Goal: Browse casually

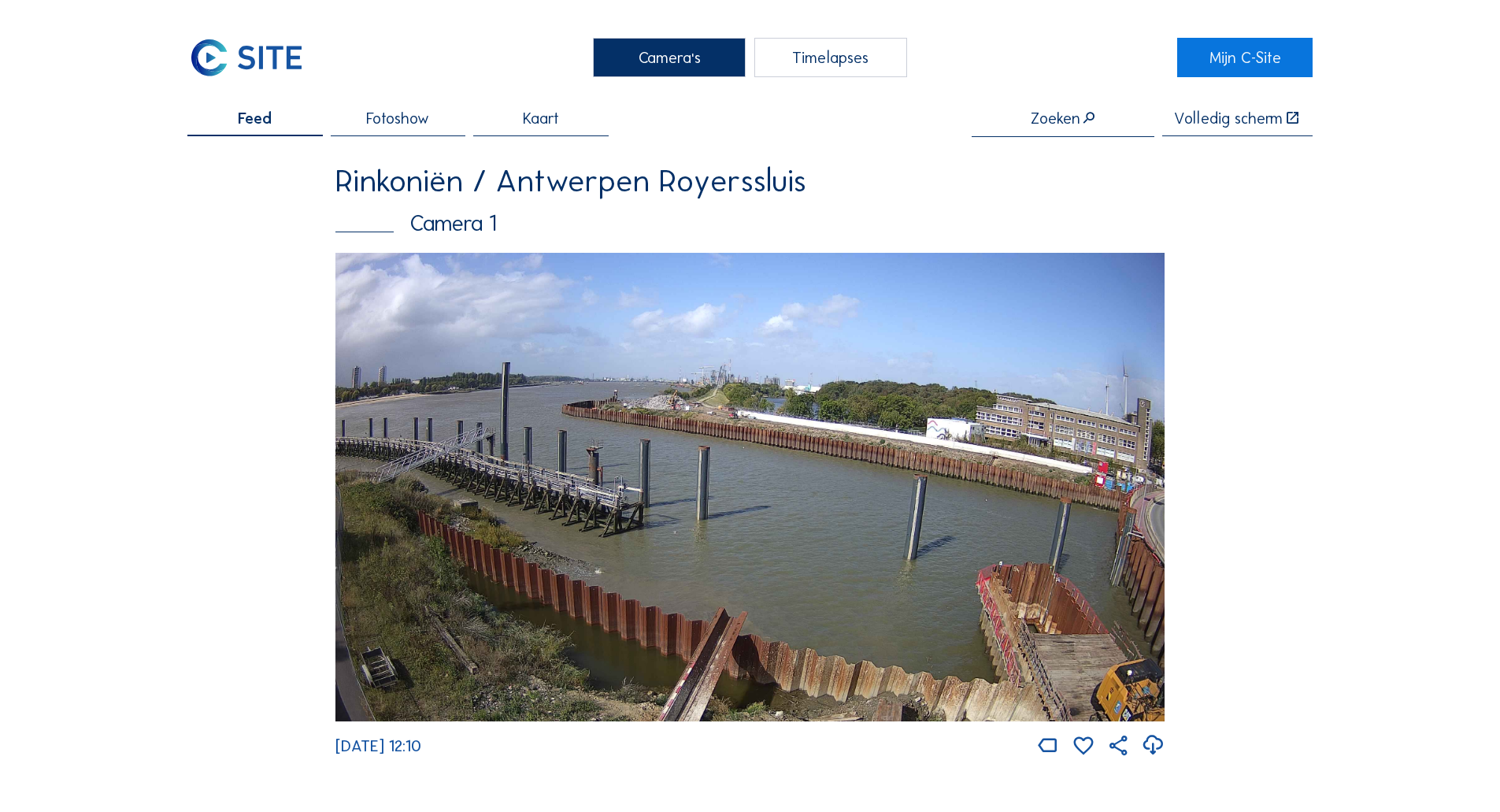
scroll to position [709, 0]
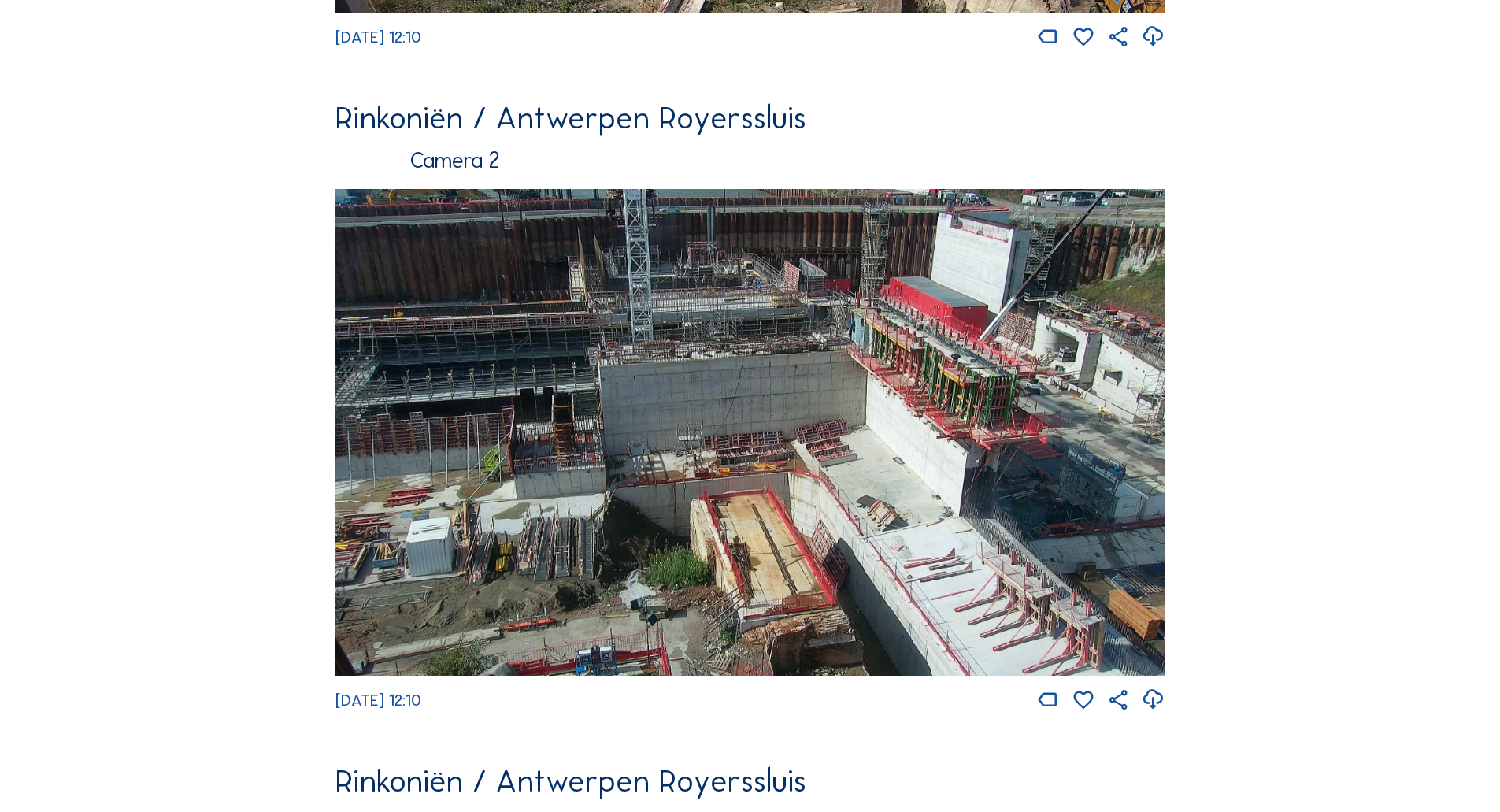
click at [714, 343] on img at bounding box center [749, 432] width 829 height 486
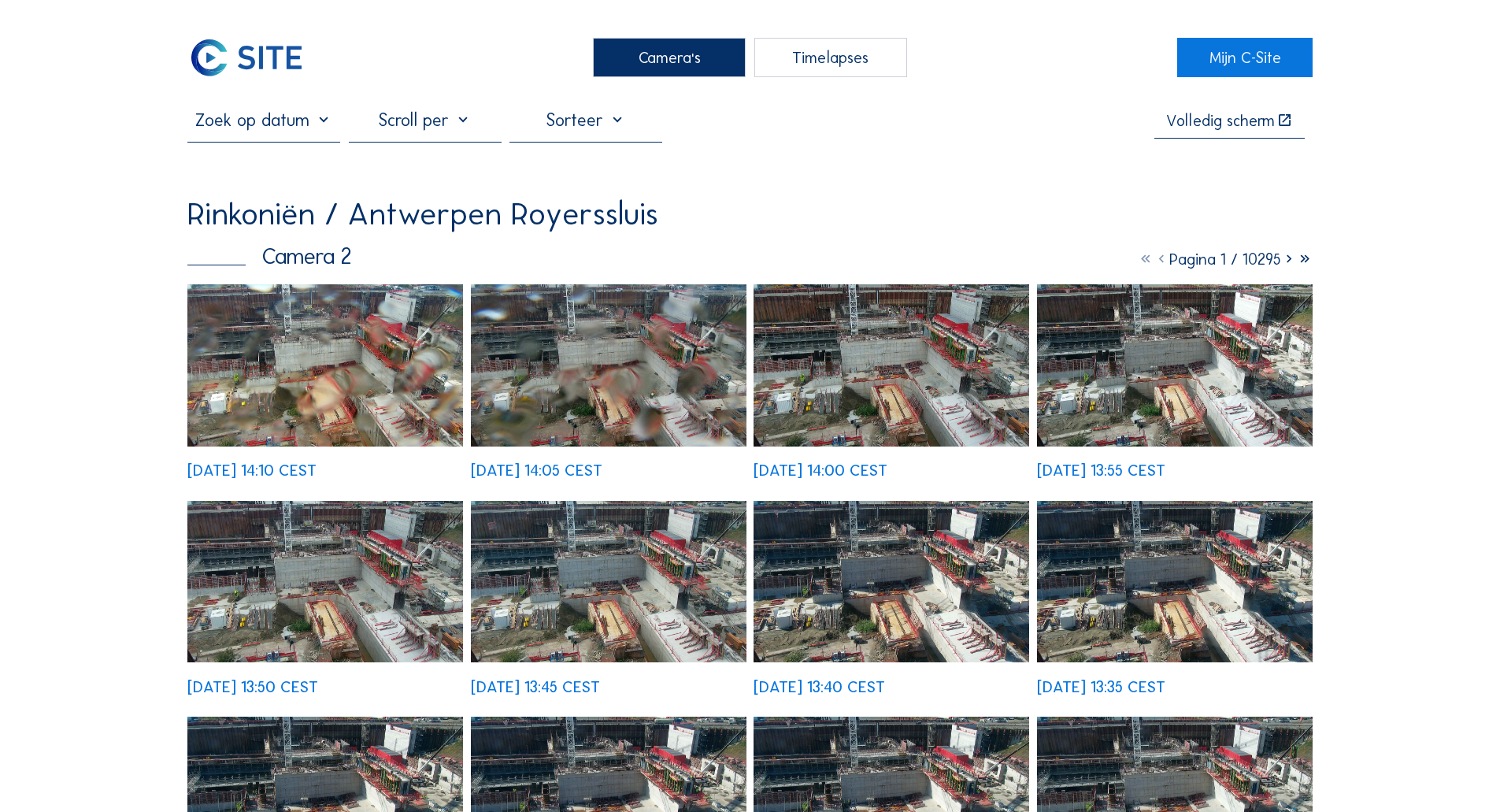
click at [354, 323] on img at bounding box center [325, 364] width 275 height 161
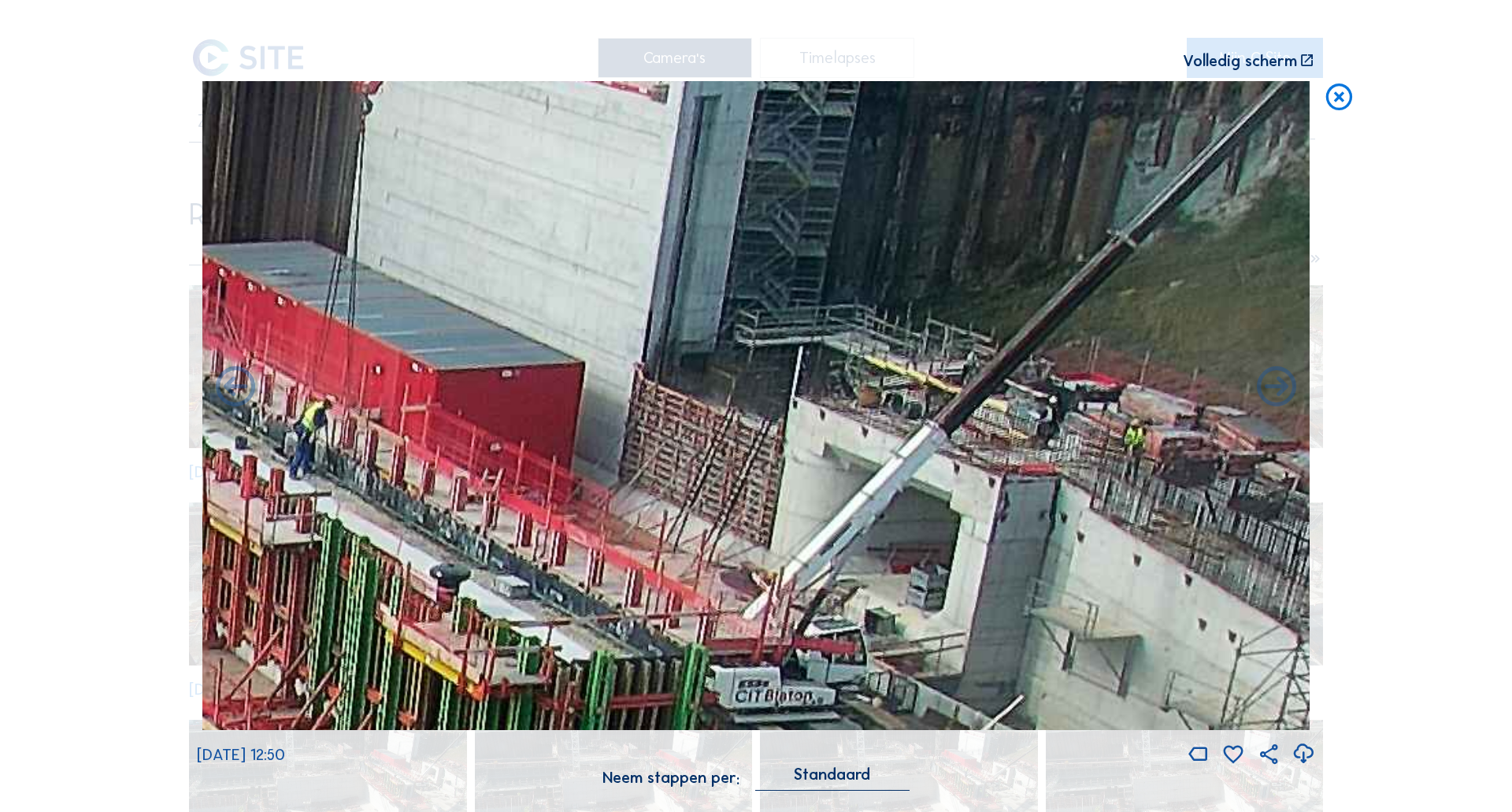
drag, startPoint x: 1124, startPoint y: 218, endPoint x: 900, endPoint y: 461, distance: 330.5
click at [900, 461] on img at bounding box center [756, 406] width 1107 height 650
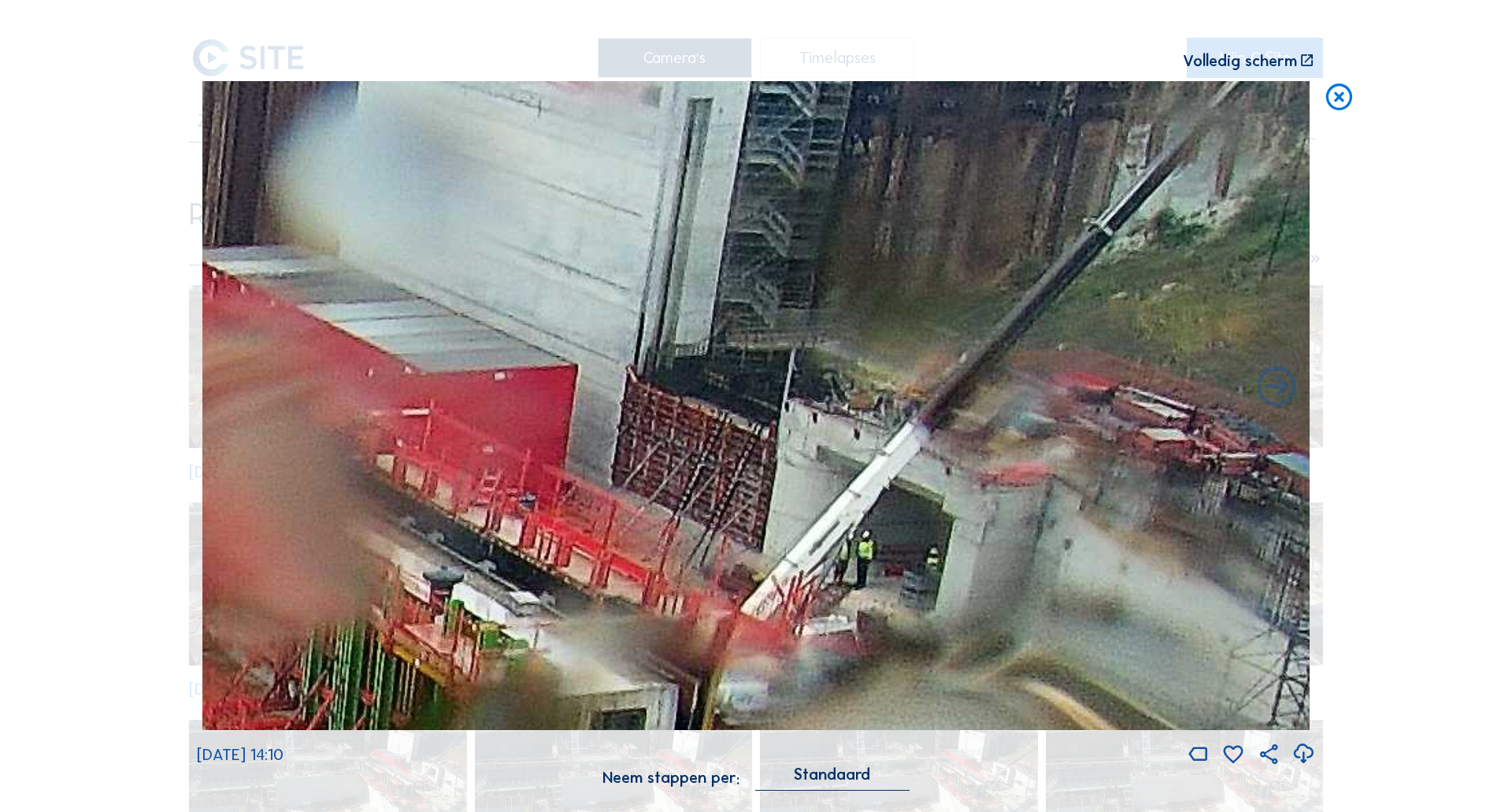
click at [1372, 363] on div "Scroll om door de tijd te reizen | Druk op de 'Alt'-[PERSON_NAME] + scroll om t…" at bounding box center [756, 406] width 1512 height 812
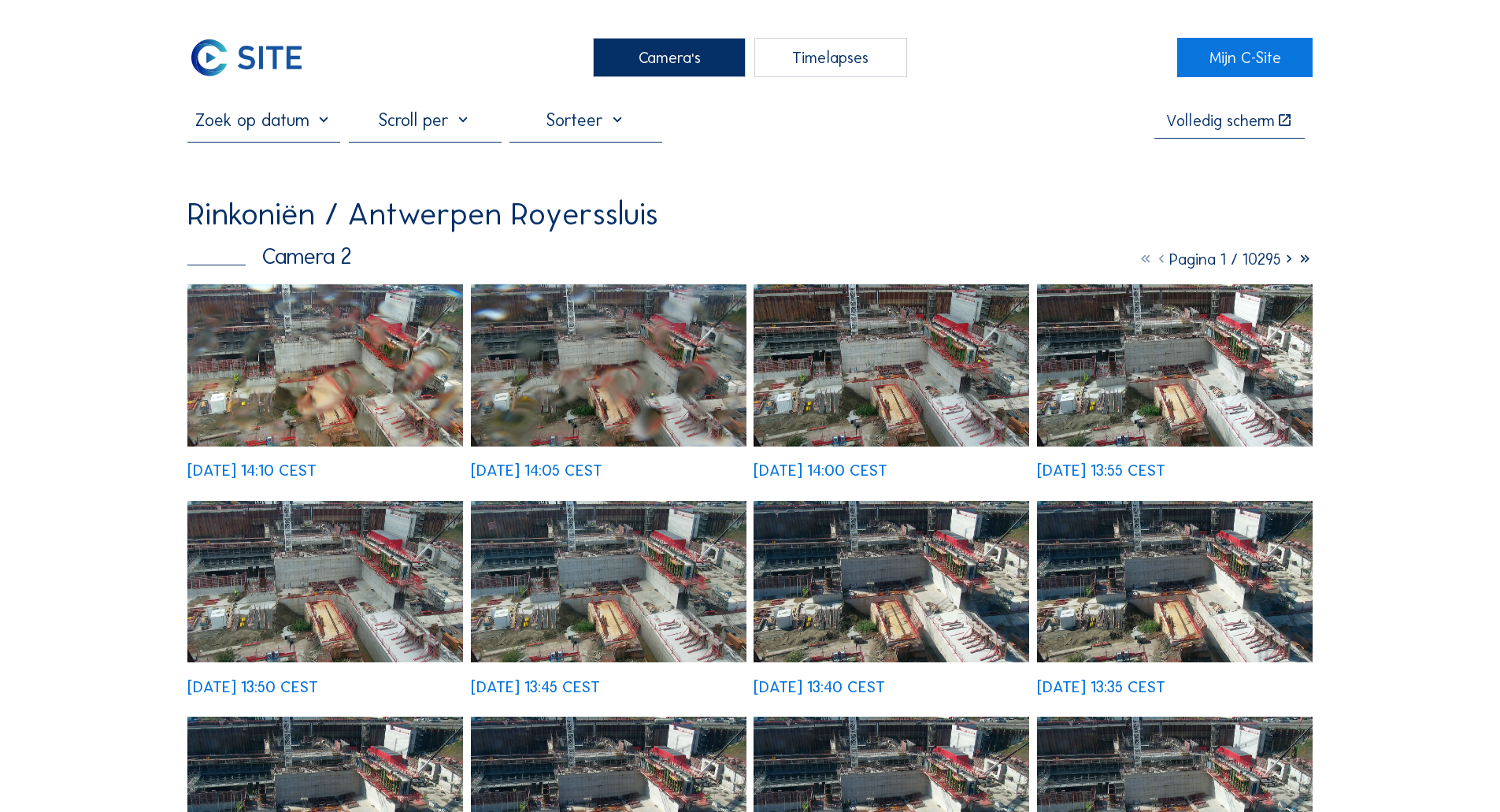
click at [223, 53] on img at bounding box center [246, 57] width 118 height 39
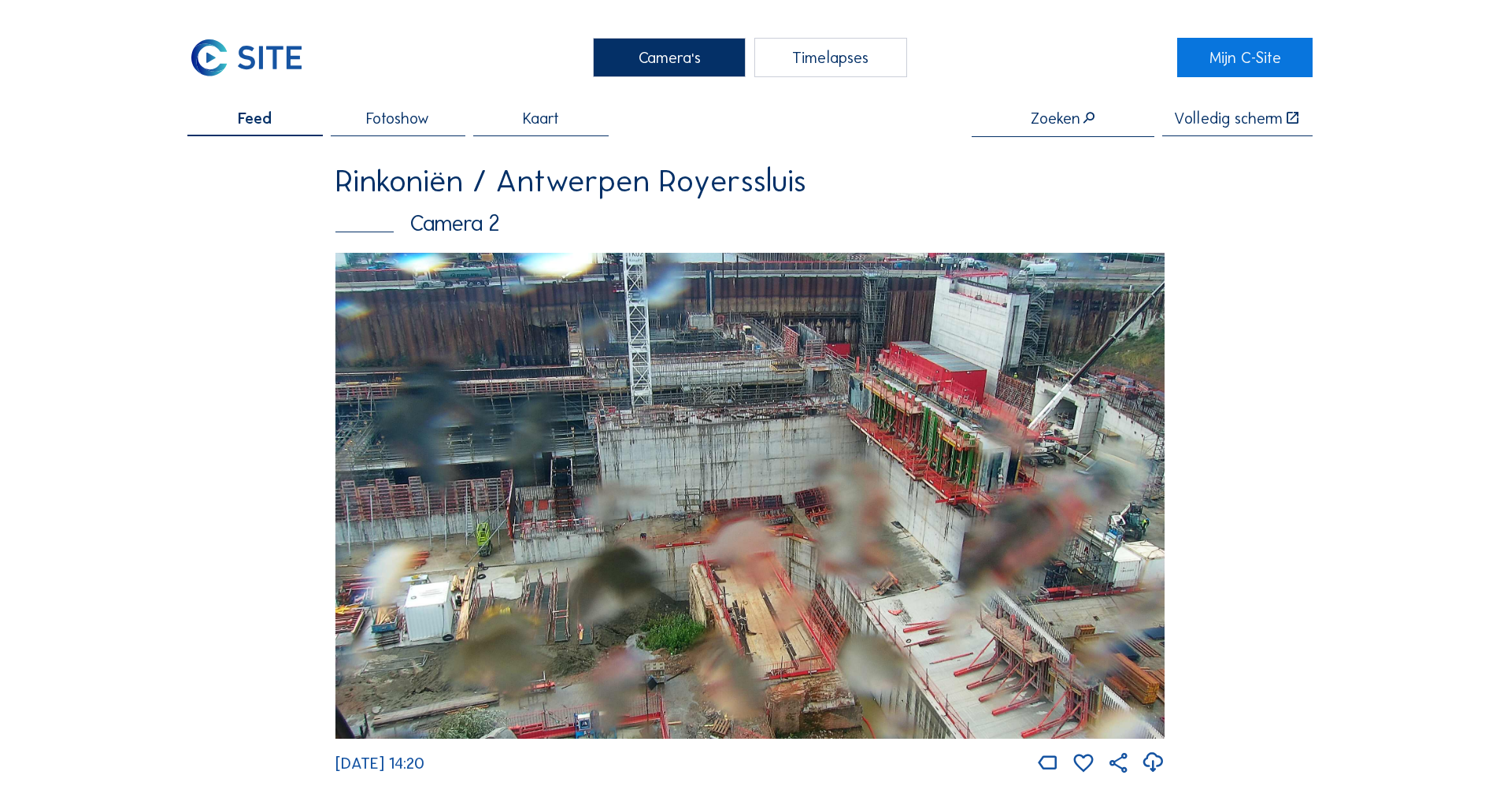
click at [729, 517] on img at bounding box center [749, 495] width 829 height 486
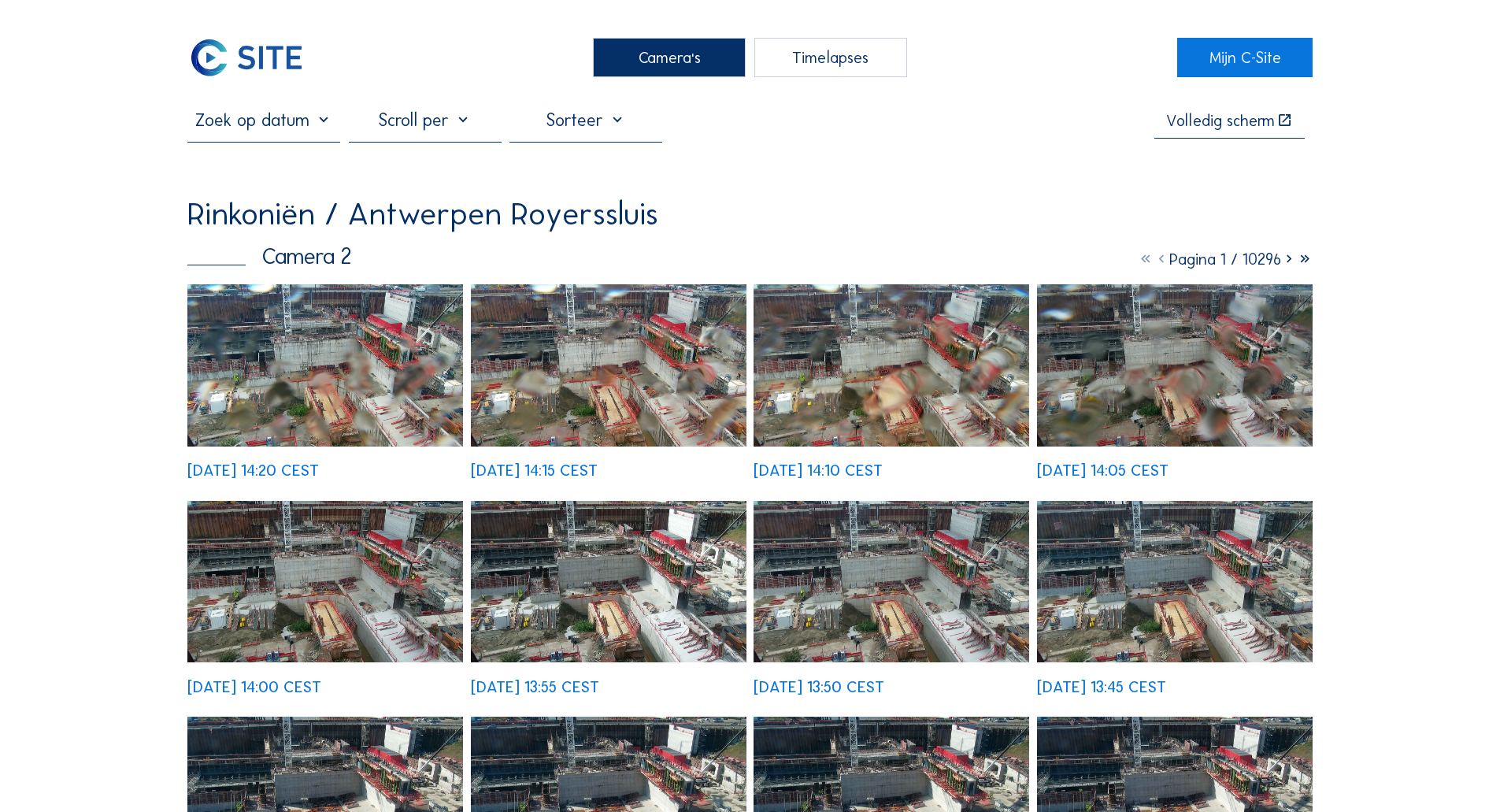
click at [461, 322] on img at bounding box center [325, 364] width 275 height 161
